Goal: Find specific page/section: Locate a particular part of the current website

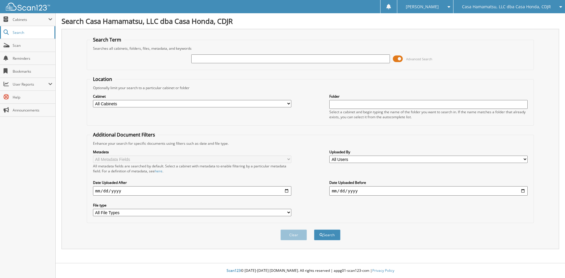
click at [26, 35] on span "Search" at bounding box center [32, 32] width 39 height 5
click at [20, 24] on span "Cabinets" at bounding box center [27, 19] width 55 height 13
click at [31, 69] on span "Search" at bounding box center [32, 70] width 39 height 5
type input "j25150a"
click at [314, 230] on button "Search" at bounding box center [327, 235] width 26 height 11
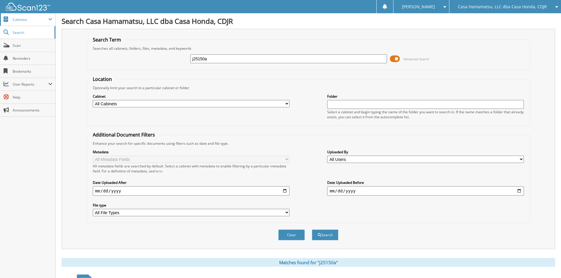
click at [25, 20] on span "Cabinets" at bounding box center [31, 19] width 36 height 5
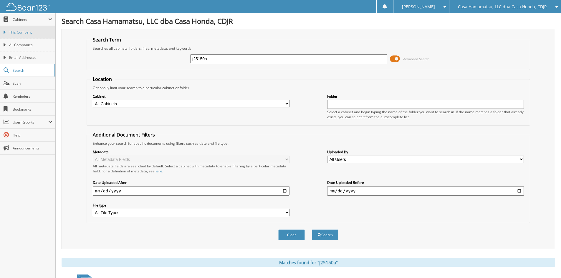
click at [26, 31] on span "This Company" at bounding box center [30, 32] width 43 height 5
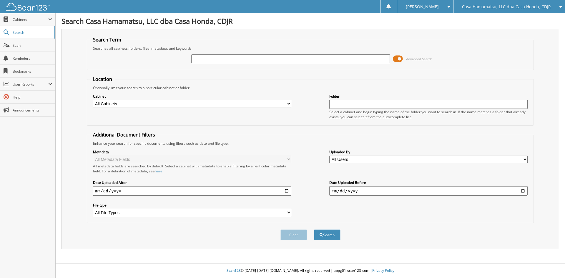
click at [232, 59] on input "text" at bounding box center [290, 58] width 198 height 9
click at [134, 105] on select "All Cabinets 2022 PAYABLES CAR DEALS PARTS SERVICE RO Needs Filing" at bounding box center [192, 103] width 198 height 7
select select "36027"
click at [93, 100] on select "All Cabinets 2022 PAYABLES CAR DEALS PARTS SERVICE RO Needs Filing" at bounding box center [192, 103] width 198 height 7
click at [236, 59] on input "text" at bounding box center [290, 58] width 198 height 9
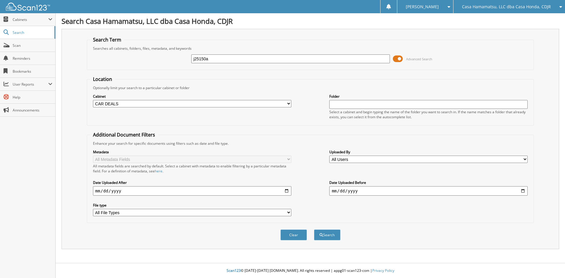
type input "j25150a"
click at [314, 230] on button "Search" at bounding box center [327, 235] width 26 height 11
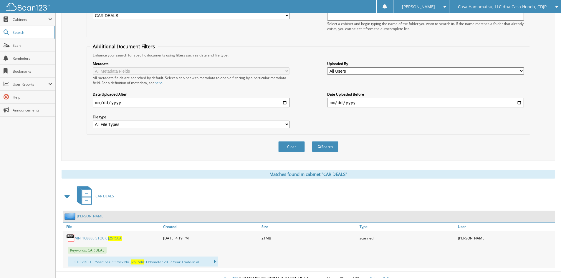
scroll to position [97, 0]
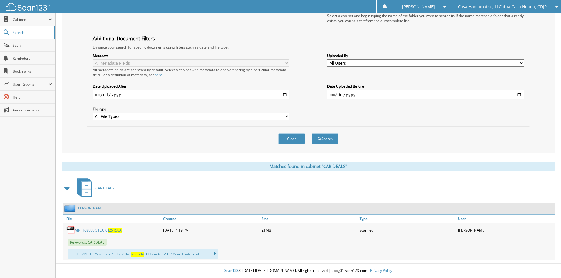
click at [81, 230] on link "VIN_168888 STOCK_ J25150A" at bounding box center [98, 230] width 46 height 5
click at [110, 230] on span "J25150A" at bounding box center [115, 230] width 14 height 5
